Goal: Task Accomplishment & Management: Use online tool/utility

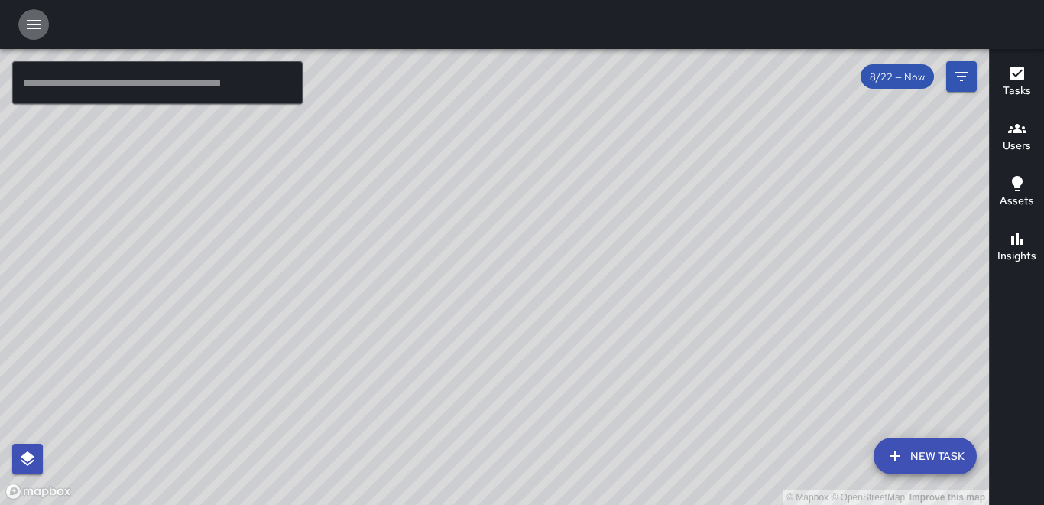
click at [39, 19] on icon "button" at bounding box center [33, 24] width 18 height 18
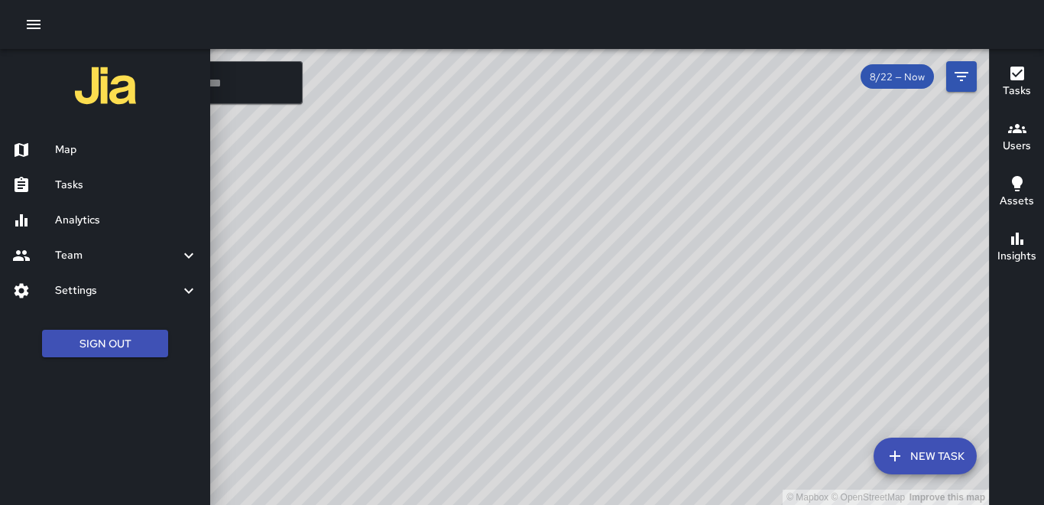
click at [61, 177] on h6 "Tasks" at bounding box center [126, 185] width 143 height 17
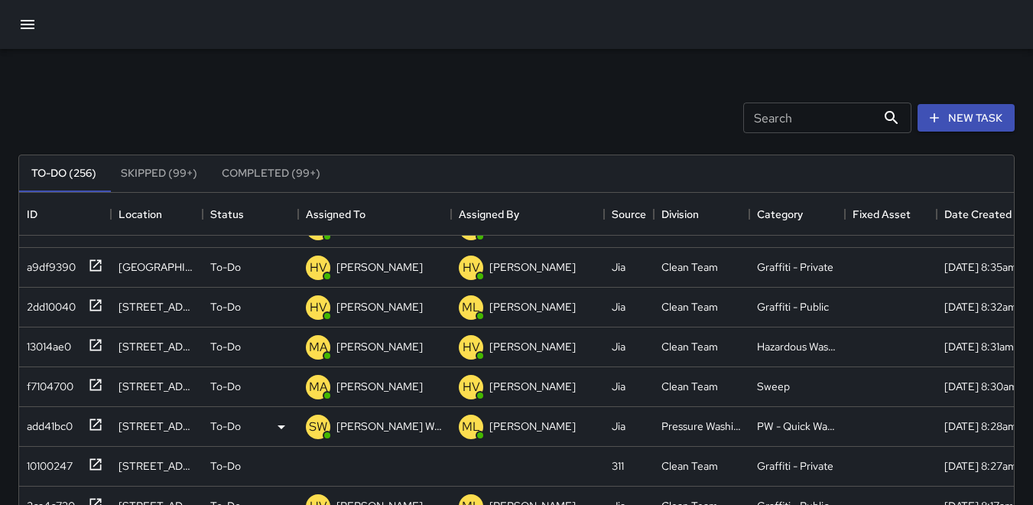
scroll to position [382, 0]
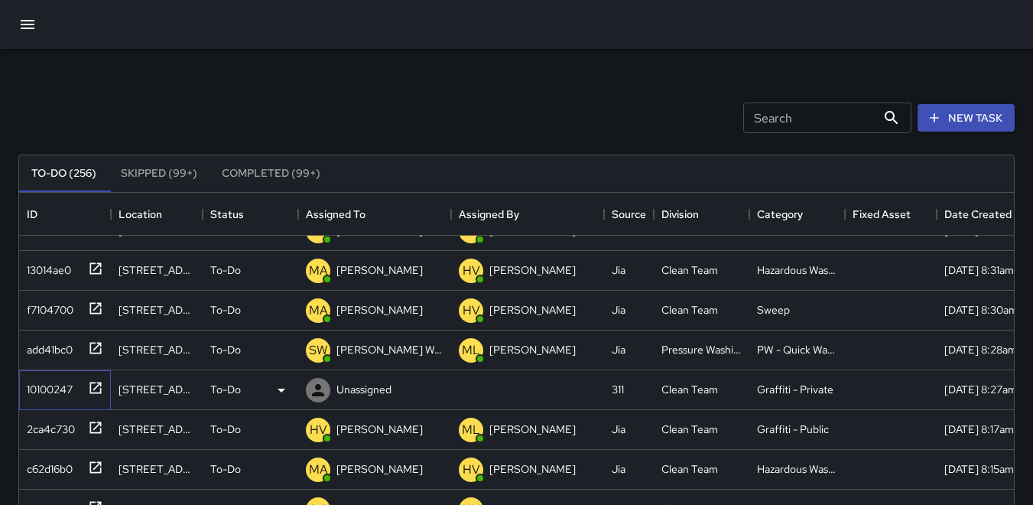
click at [33, 379] on div "10100247" at bounding box center [47, 385] width 52 height 21
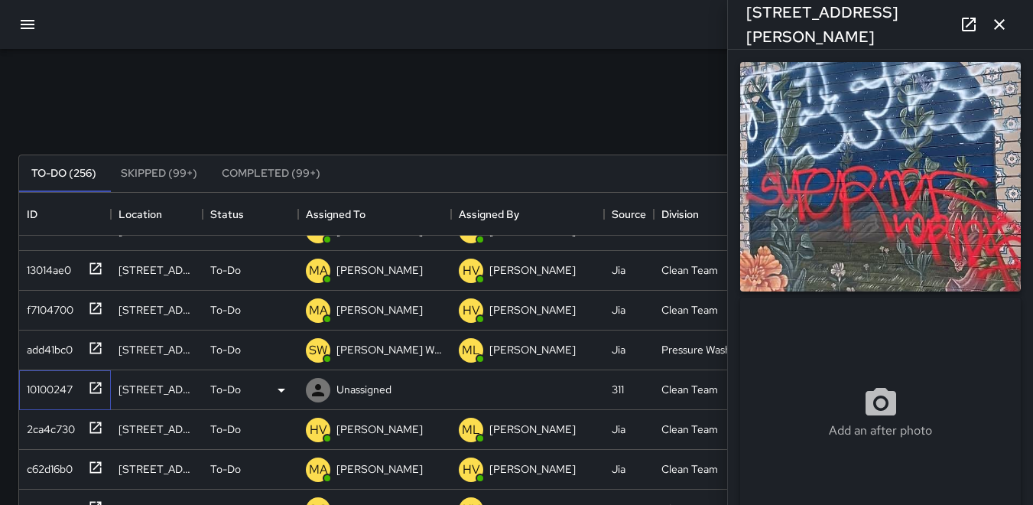
type input "**********"
click at [286, 391] on icon at bounding box center [281, 390] width 18 height 18
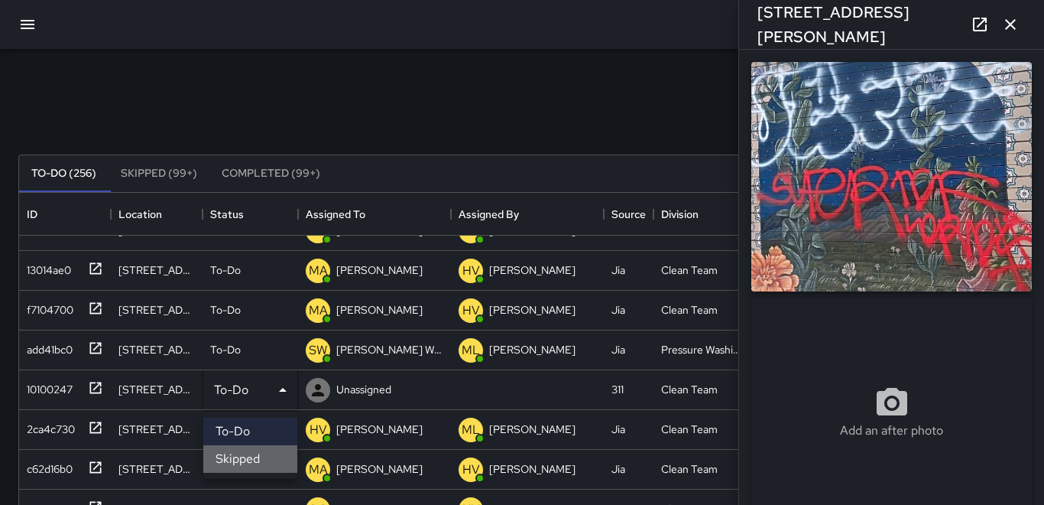
click at [245, 455] on li "Skipped" at bounding box center [250, 459] width 94 height 28
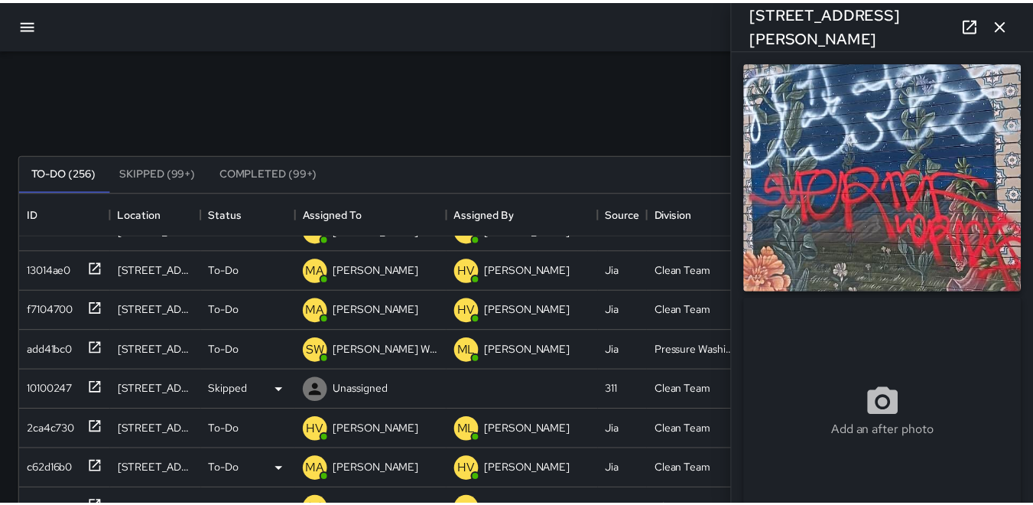
scroll to position [12, 12]
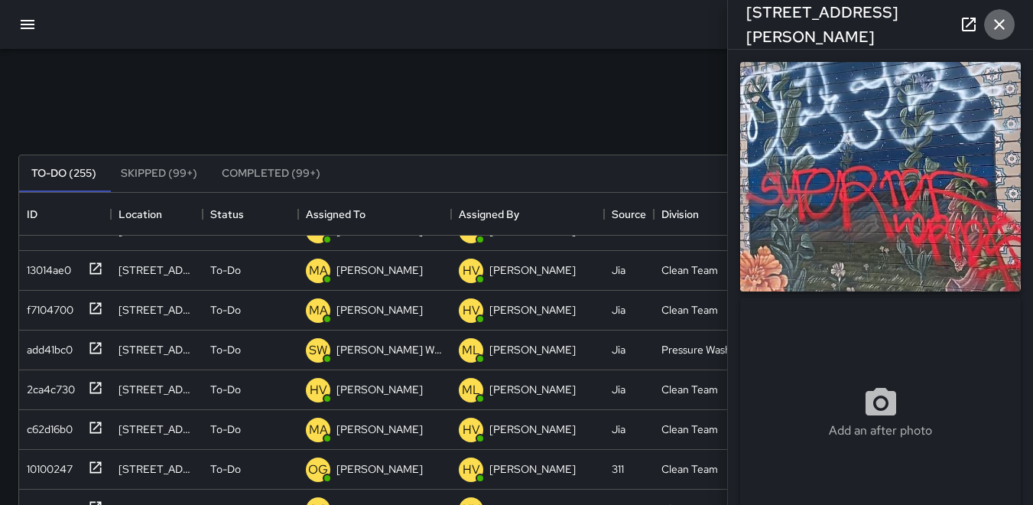
click at [993, 25] on icon "button" at bounding box center [999, 24] width 18 height 18
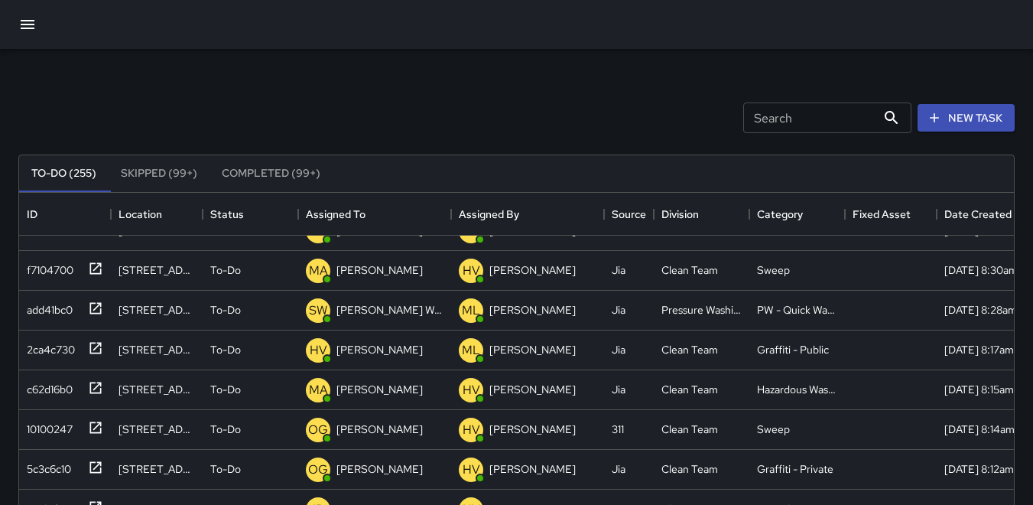
scroll to position [382, 0]
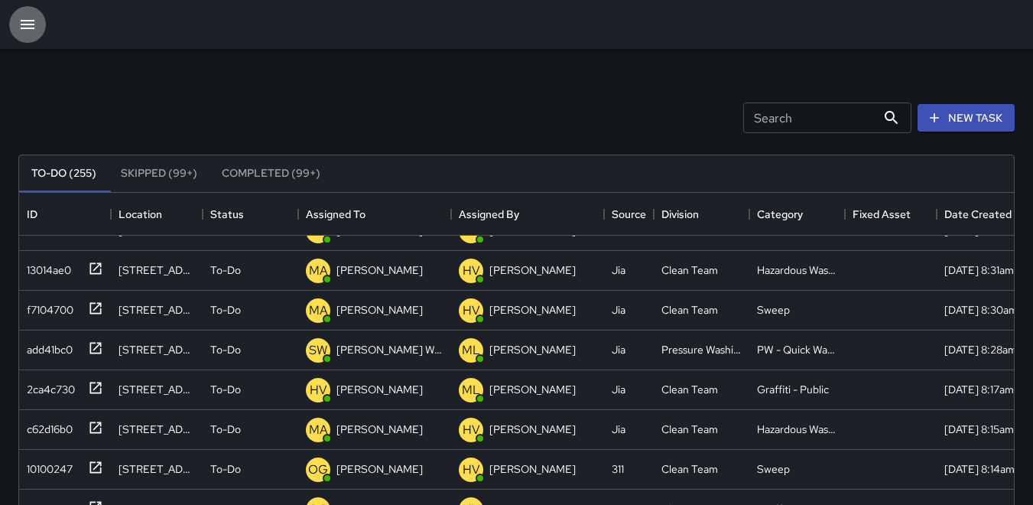
click at [28, 26] on icon "button" at bounding box center [27, 24] width 18 height 18
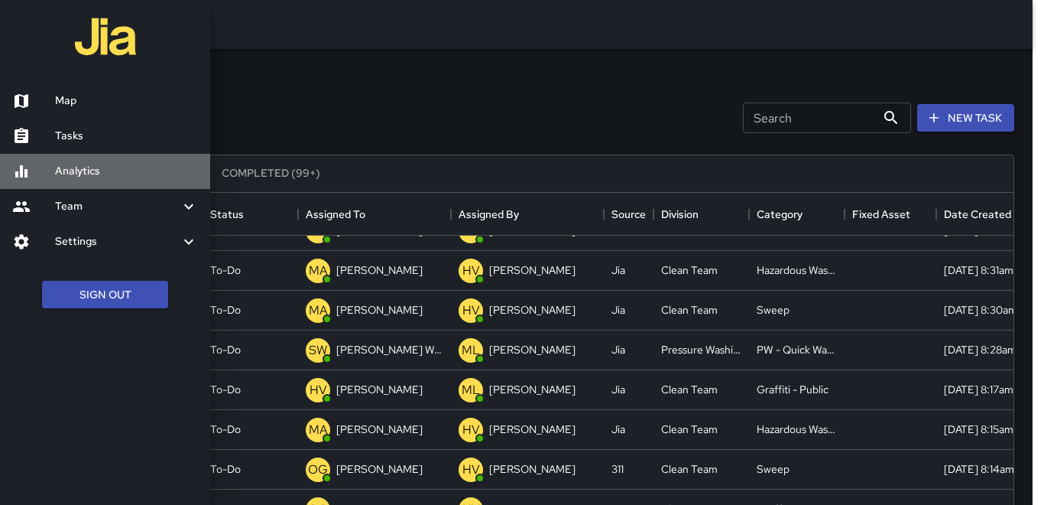
click at [94, 165] on h6 "Analytics" at bounding box center [126, 171] width 143 height 17
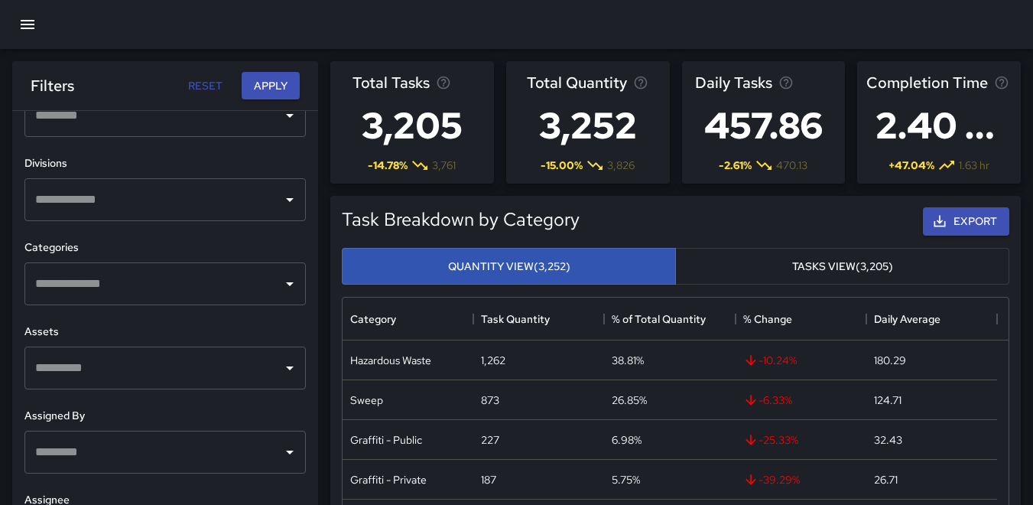
scroll to position [476, 0]
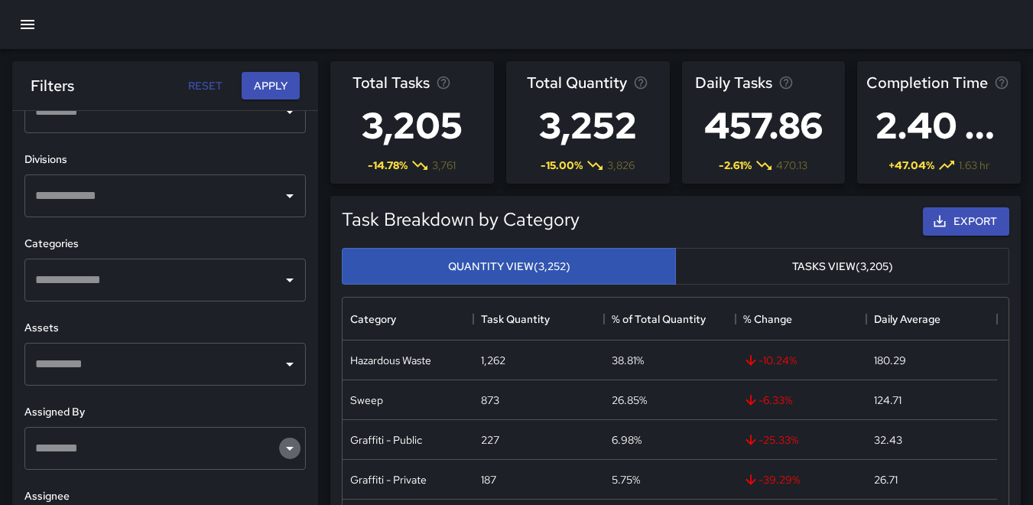
click at [281, 442] on icon "Open" at bounding box center [290, 448] width 18 height 18
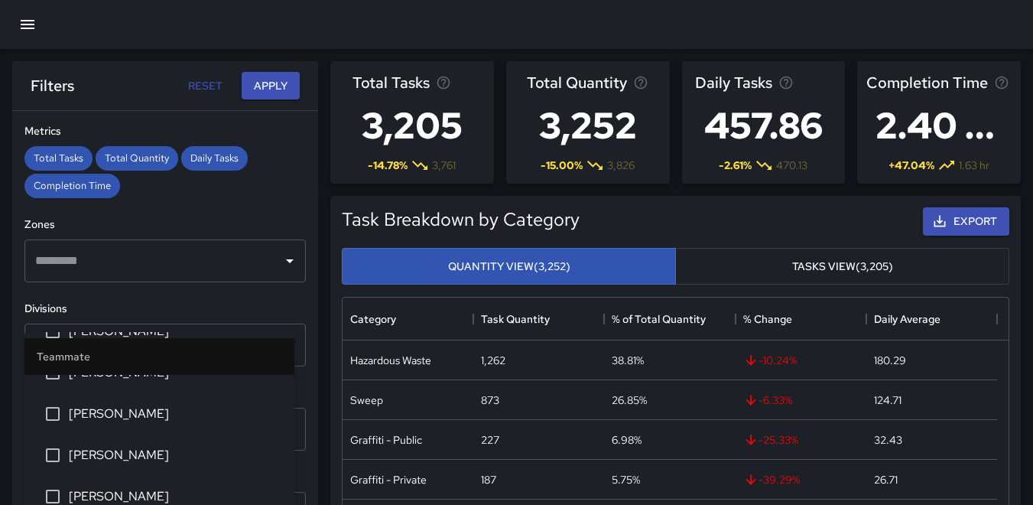
scroll to position [323, 0]
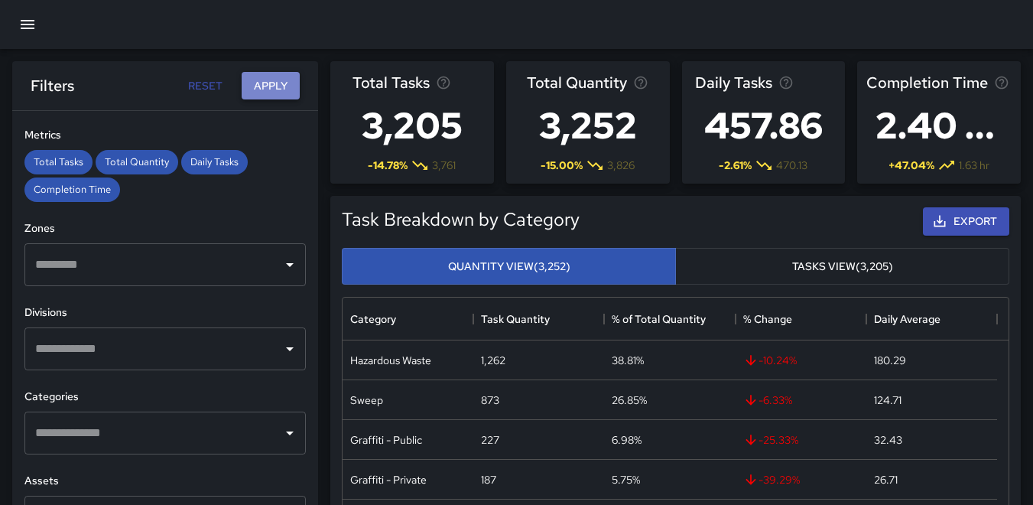
click at [274, 88] on button "Apply" at bounding box center [271, 86] width 58 height 28
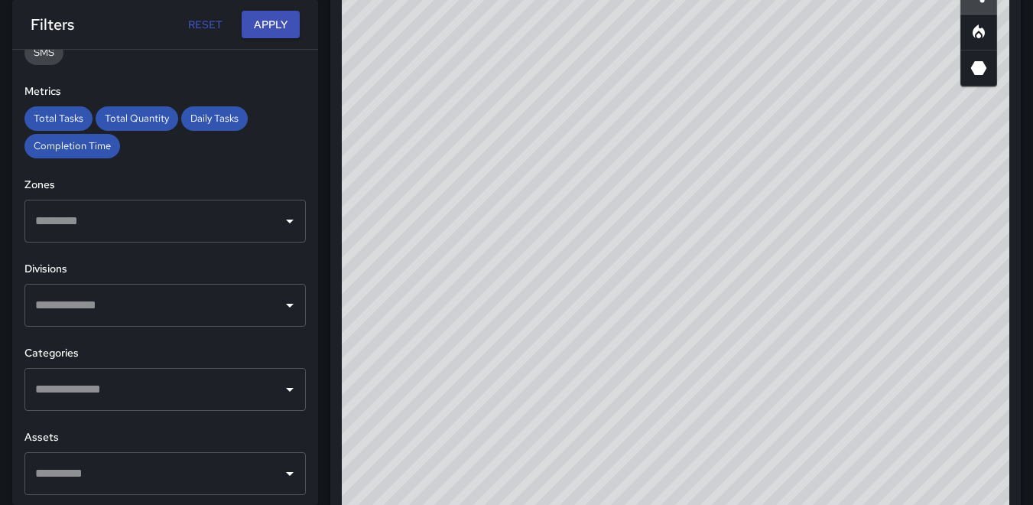
scroll to position [382, 0]
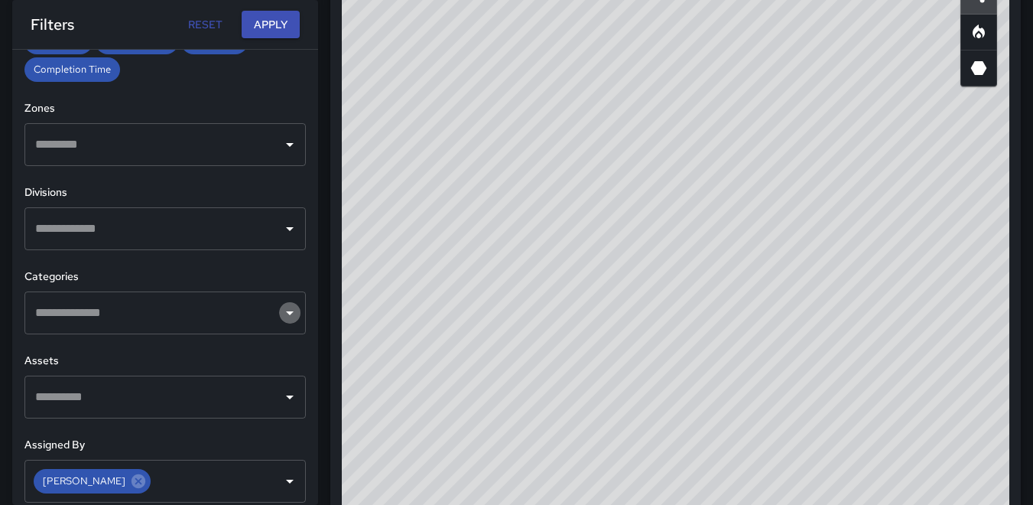
click at [281, 313] on icon "Open" at bounding box center [290, 313] width 18 height 18
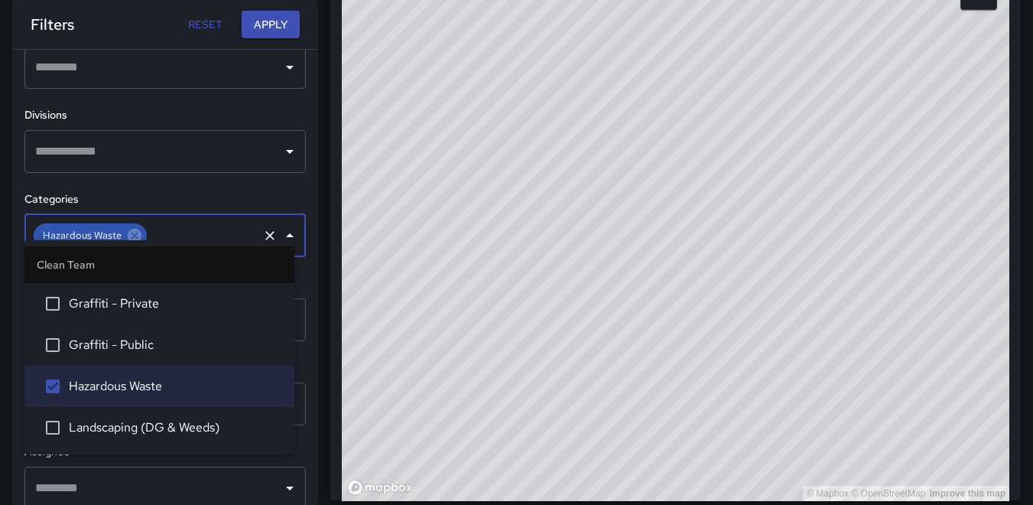
scroll to position [476, 0]
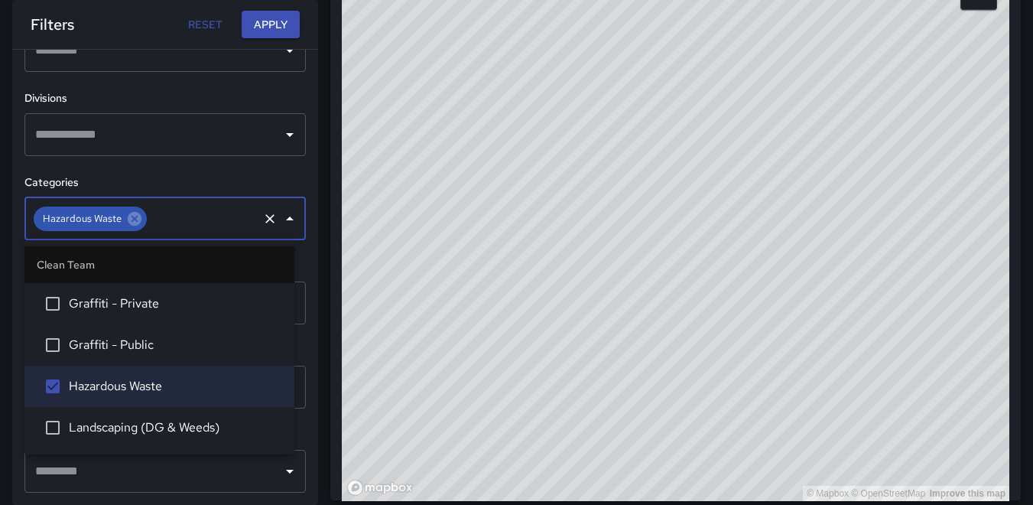
click at [281, 143] on icon "Open" at bounding box center [290, 134] width 18 height 18
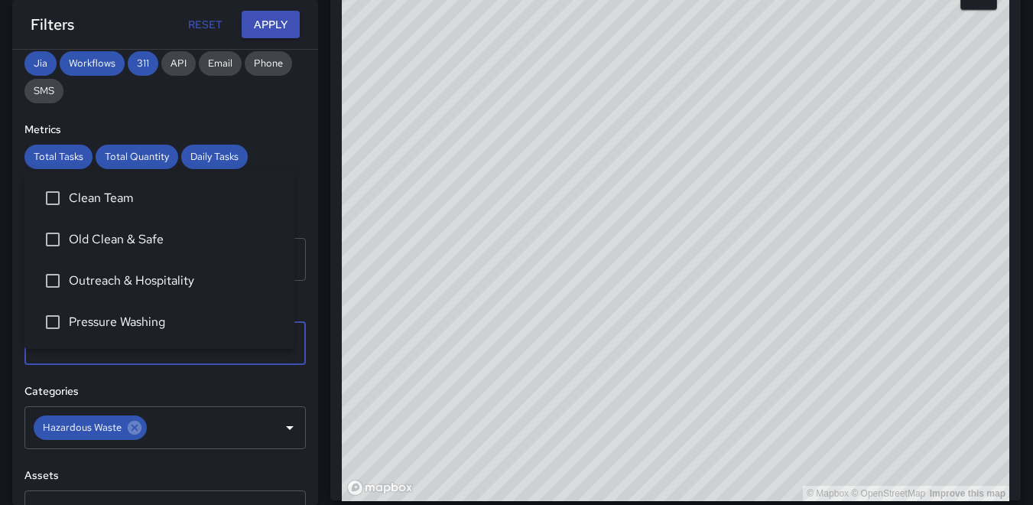
scroll to position [306, 0]
